Goal: Transaction & Acquisition: Purchase product/service

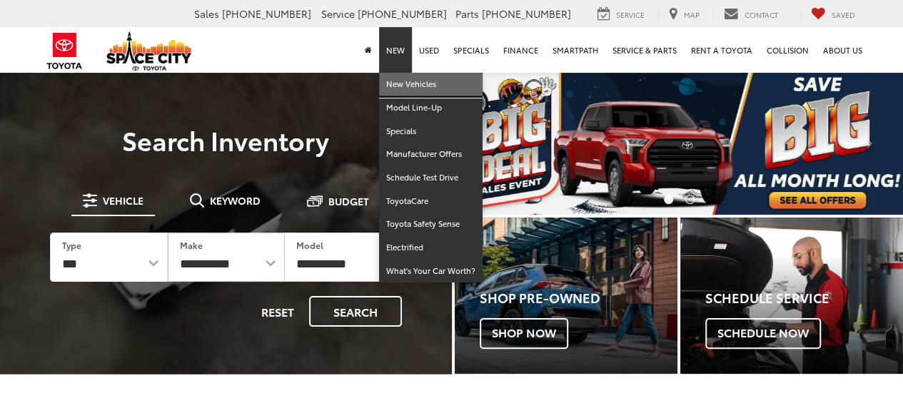
click at [406, 82] on link "New Vehicles" at bounding box center [430, 85] width 103 height 24
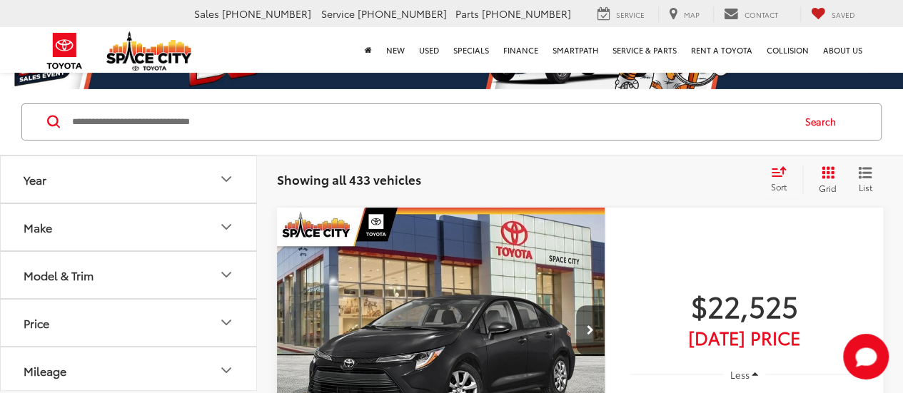
scroll to position [41, 0]
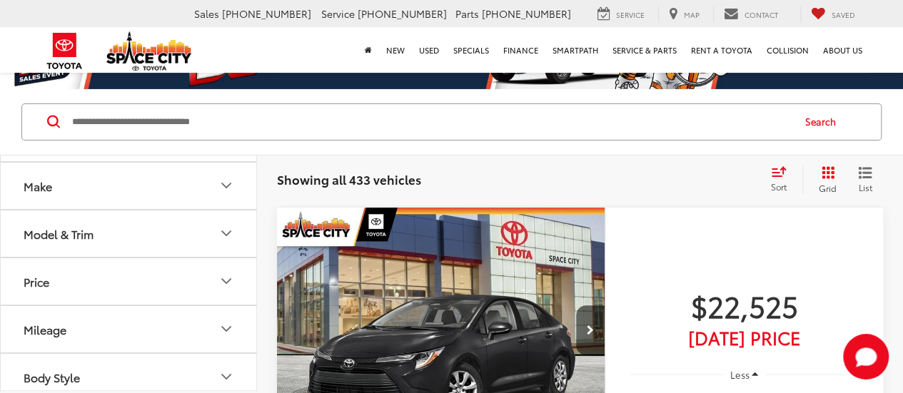
click at [174, 218] on button "Model & Trim" at bounding box center [129, 233] width 257 height 46
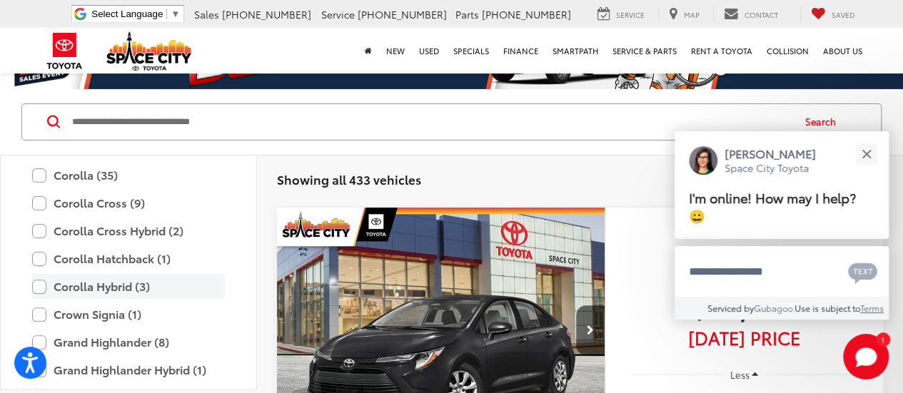
scroll to position [71, 0]
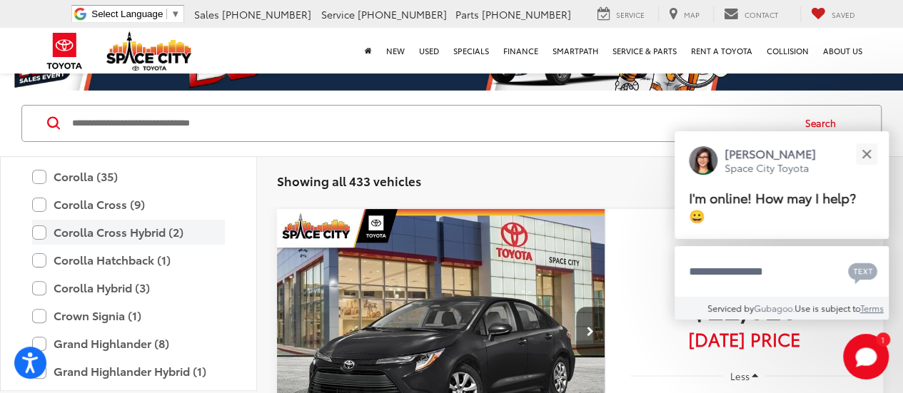
click at [138, 225] on label "Corolla Cross Hybrid (2)" at bounding box center [128, 232] width 193 height 25
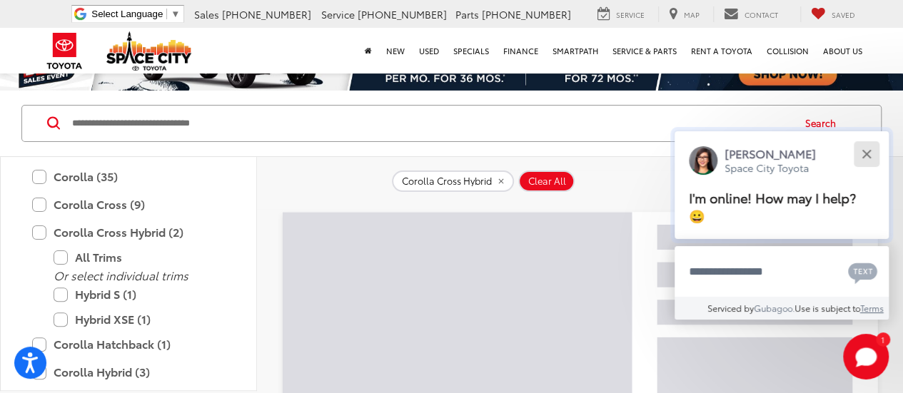
click at [866, 161] on button "Close" at bounding box center [866, 153] width 31 height 31
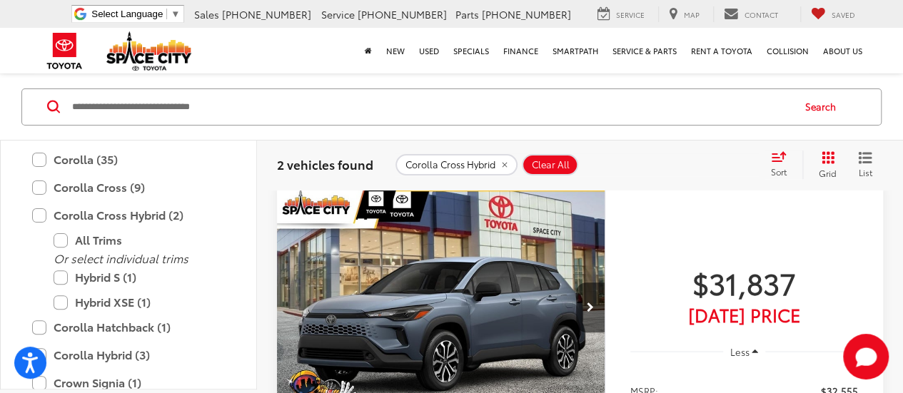
scroll to position [96, 0]
